Goal: Transaction & Acquisition: Book appointment/travel/reservation

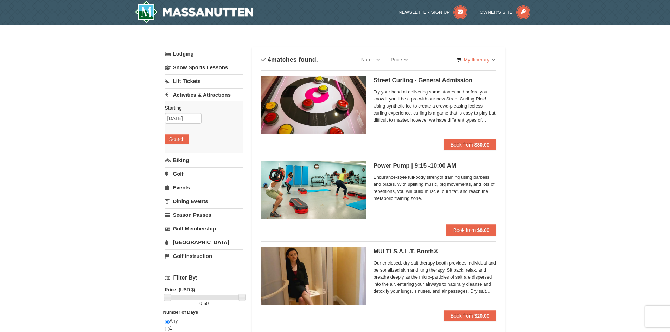
click at [194, 82] on link "Lift Tickets" at bounding box center [204, 81] width 78 height 13
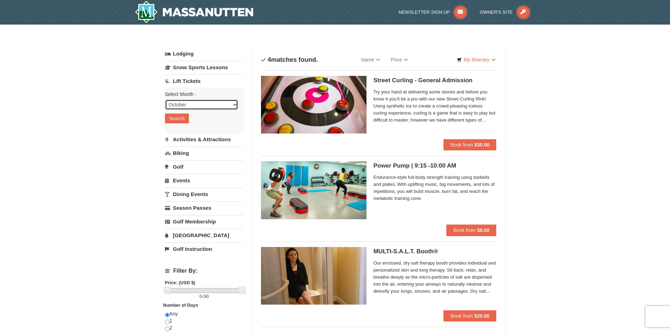
click at [199, 105] on select "October November December January February March April May June July August Sep…" at bounding box center [201, 104] width 73 height 11
select select "3"
click at [165, 99] on select "October November December January February March April May June July August Sep…" at bounding box center [201, 104] width 73 height 11
click at [184, 118] on button "Search" at bounding box center [177, 119] width 24 height 10
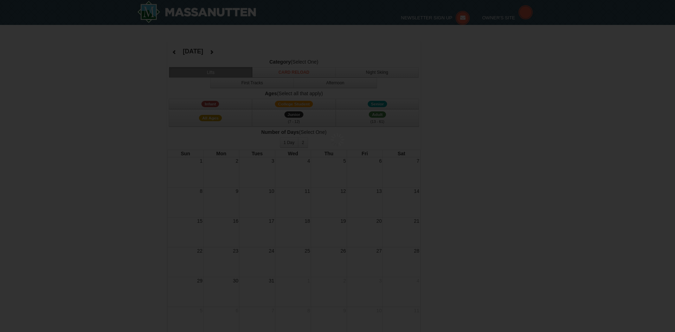
select select "3"
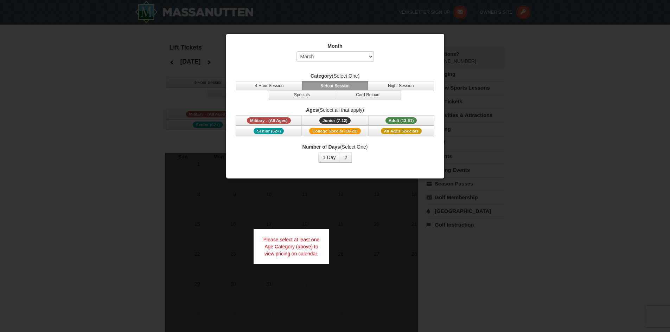
click at [549, 141] on div at bounding box center [335, 166] width 670 height 332
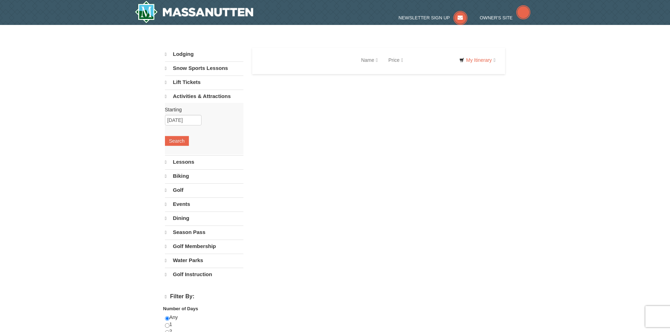
select select "10"
